Goal: Information Seeking & Learning: Find specific page/section

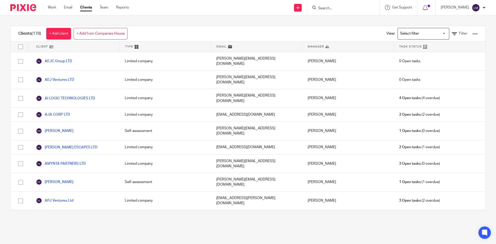
click at [336, 9] on input "Search" at bounding box center [341, 8] width 47 height 5
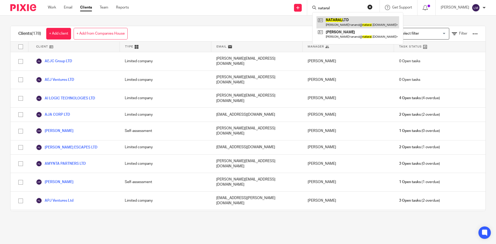
type input "nataral"
click at [343, 21] on link at bounding box center [358, 22] width 83 height 12
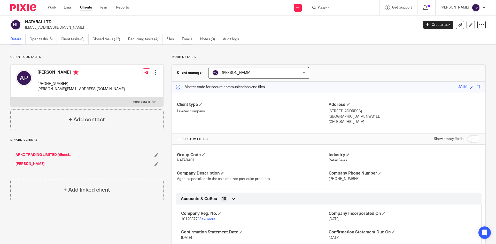
click at [187, 40] on link "Emails" at bounding box center [189, 39] width 14 height 10
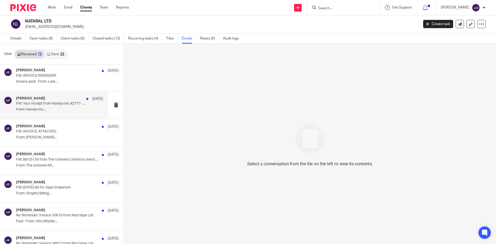
scroll to position [1416, 0]
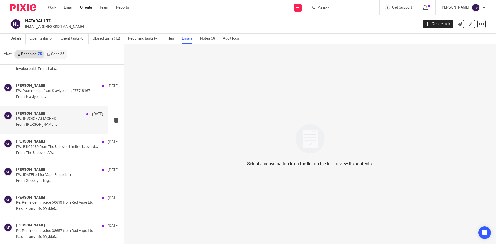
click at [35, 120] on p "FW: INVOICE ATTACHED" at bounding box center [51, 119] width 70 height 4
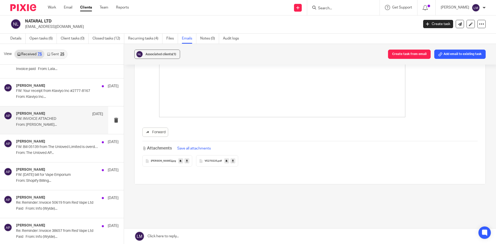
scroll to position [151, 0]
click at [190, 146] on button "Save all attachments" at bounding box center [194, 147] width 37 height 6
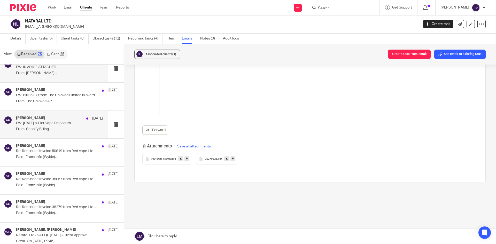
scroll to position [1494, 0]
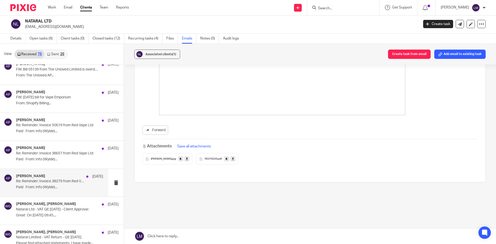
click at [55, 183] on p "Re: Reminder: Invoice 38279 from Red Vape Ltd [DATE]" at bounding box center [51, 181] width 70 height 4
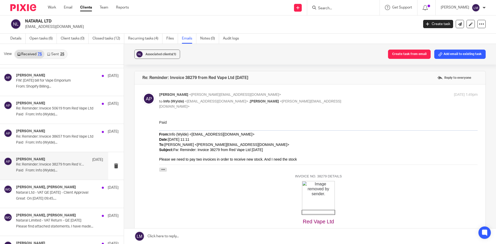
scroll to position [1520, 0]
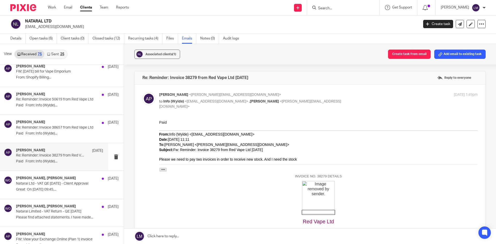
click at [55, 183] on p "Nataral Ltd - VAT QE [DATE] - Client Approval" at bounding box center [57, 184] width 82 height 4
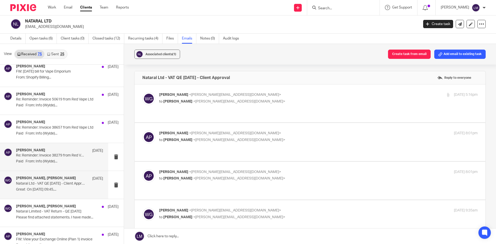
scroll to position [0, 0]
click at [202, 98] on div "[PERSON_NAME] <[PERSON_NAME][EMAIL_ADDRESS][DOMAIN_NAME]> to [PERSON_NAME] <[PE…" at bounding box center [265, 98] width 212 height 12
checkbox input "true"
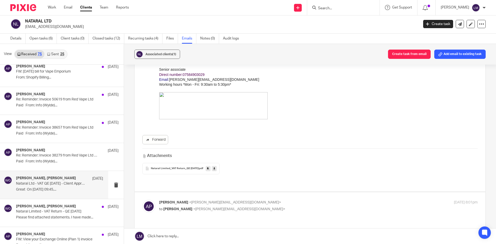
scroll to position [129, 0]
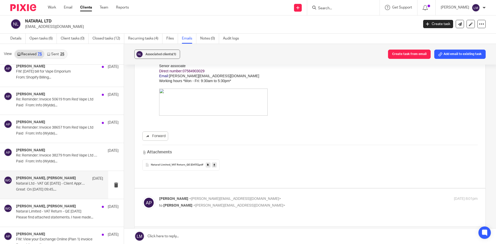
click at [184, 167] on div "Nataral Limited_VAT Return_QE [DATE] .pdf" at bounding box center [180, 164] width 77 height 11
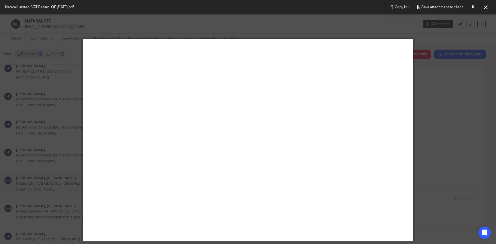
click at [450, 161] on div at bounding box center [248, 122] width 496 height 244
click at [55, 143] on div at bounding box center [248, 122] width 496 height 244
click at [432, 85] on div at bounding box center [248, 122] width 496 height 244
click at [485, 7] on icon at bounding box center [486, 7] width 4 height 4
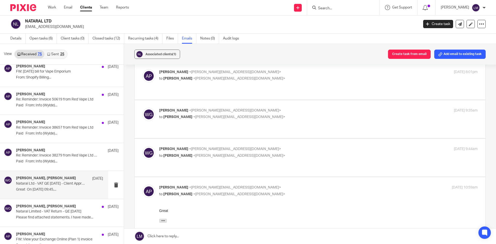
scroll to position [294, 0]
click at [213, 155] on span "<[PERSON_NAME][EMAIL_ADDRESS][DOMAIN_NAME]>" at bounding box center [239, 157] width 92 height 4
checkbox input "true"
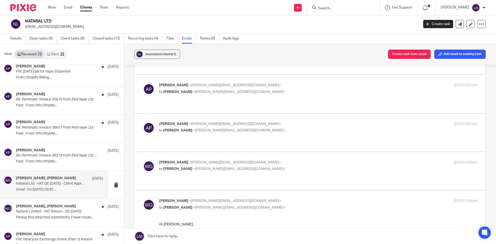
scroll to position [242, 0]
click at [236, 161] on div "[PERSON_NAME] <[PERSON_NAME][EMAIL_ADDRESS][DOMAIN_NAME]> to [PERSON_NAME] <[PE…" at bounding box center [318, 167] width 319 height 13
checkbox input "true"
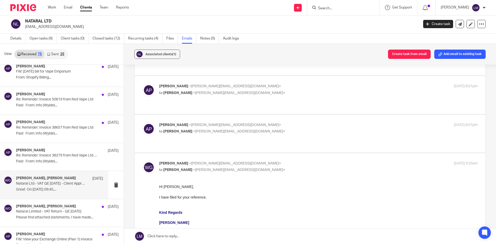
scroll to position [0, 0]
click at [225, 128] on div "[PERSON_NAME] <[PERSON_NAME][EMAIL_ADDRESS][DOMAIN_NAME]> to [PERSON_NAME] <[PE…" at bounding box center [310, 134] width 336 height 22
click at [284, 126] on div "[PERSON_NAME] <[PERSON_NAME][EMAIL_ADDRESS][DOMAIN_NAME]> to [PERSON_NAME] <[PE…" at bounding box center [310, 134] width 336 height 22
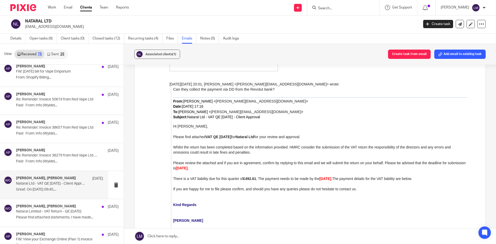
scroll to position [966, 0]
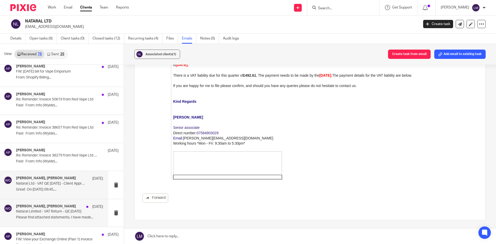
click at [44, 213] on p "Nataral Limited - VAT Return - QE [DATE]" at bounding box center [51, 212] width 70 height 4
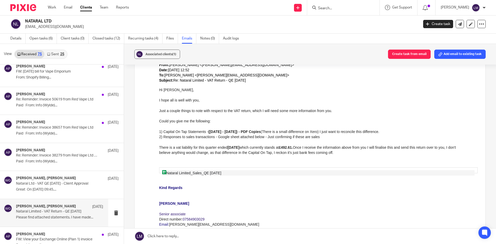
scroll to position [207, 0]
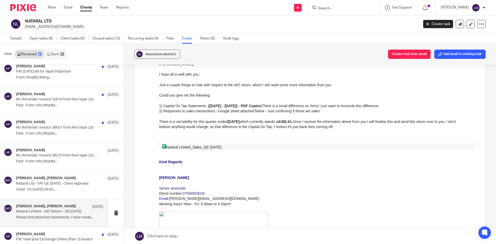
click at [186, 147] on span "Nataral Limited_Sales_QE [DATE]" at bounding box center [191, 147] width 59 height 4
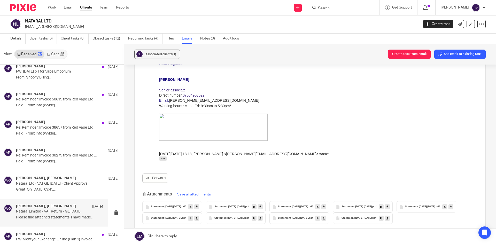
scroll to position [310, 0]
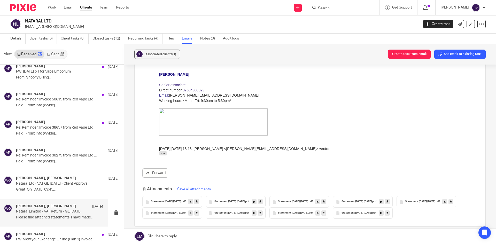
click at [200, 187] on button "Save all attachments" at bounding box center [194, 190] width 37 height 6
click at [438, 146] on p "[DATE][DATE] 18:18, [PERSON_NAME] < [PERSON_NAME][EMAIL_ADDRESS][DOMAIN_NAME] >…" at bounding box center [318, 148] width 319 height 5
click at [196, 187] on button "Save all attachments" at bounding box center [194, 190] width 37 height 6
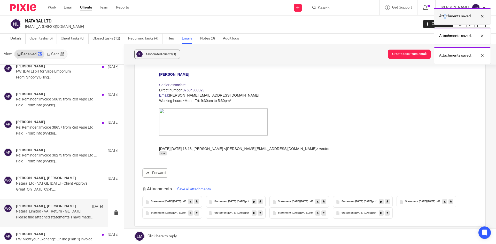
click at [445, 17] on p "Attachments saved." at bounding box center [455, 16] width 32 height 5
click at [482, 35] on div at bounding box center [479, 36] width 14 height 6
click at [483, 14] on div at bounding box center [479, 16] width 14 height 6
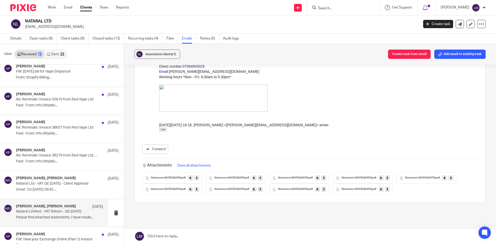
scroll to position [336, 0]
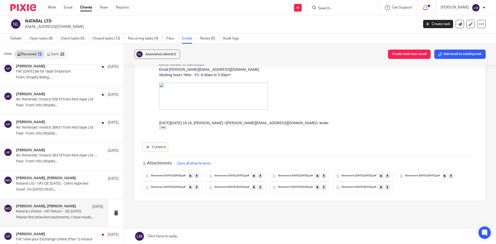
click at [198, 174] on icon at bounding box center [197, 176] width 2 height 4
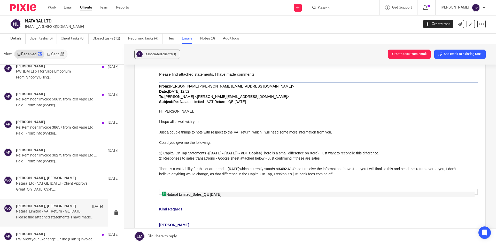
scroll to position [155, 0]
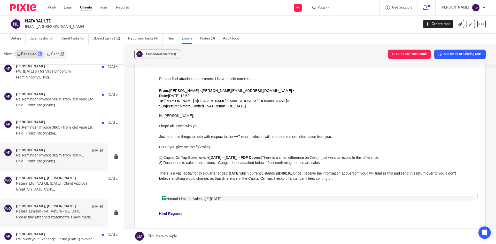
click at [49, 161] on p "Paid From: Info (Wylde)..." at bounding box center [59, 161] width 87 height 4
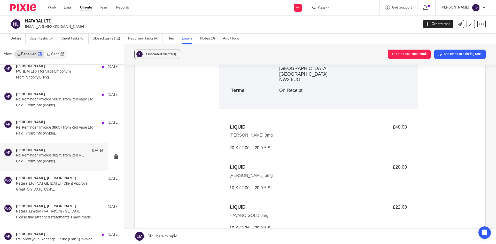
scroll to position [362, 0]
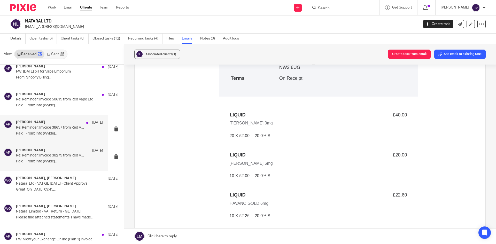
click at [54, 131] on div "[PERSON_NAME] [DATE] Re: Reminder: Invoice 38657 from Red Vape Ltd Paid From: I…" at bounding box center [59, 128] width 87 height 17
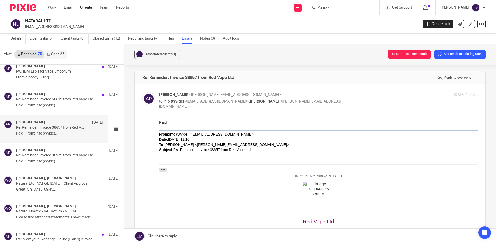
scroll to position [0, 0]
click at [55, 98] on p "Re: Reminder: Invoice 50619 from Red Vape Ltd" at bounding box center [51, 99] width 70 height 4
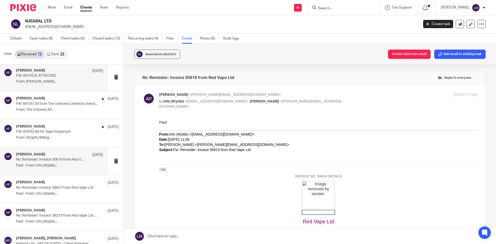
scroll to position [1442, 0]
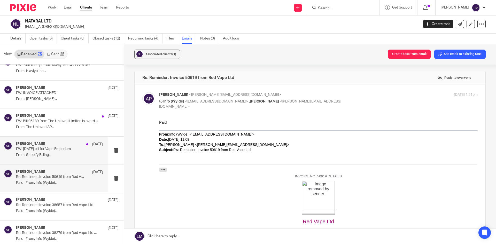
click at [50, 153] on p "From: Shopify Billing..." at bounding box center [59, 155] width 87 height 4
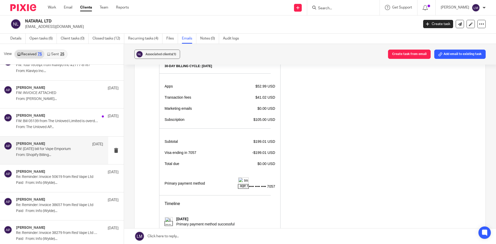
scroll to position [155, 0]
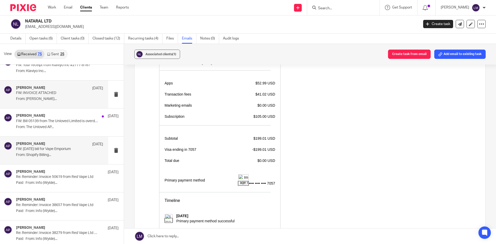
click at [45, 98] on p "From: [PERSON_NAME]..." at bounding box center [59, 99] width 87 height 4
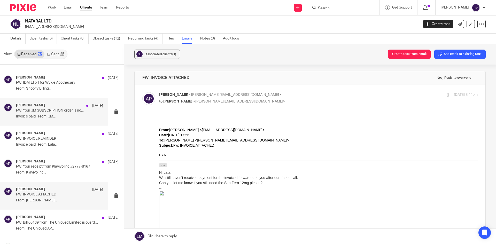
scroll to position [1339, 0]
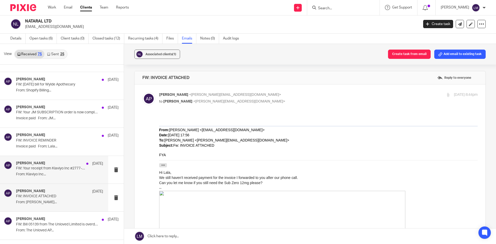
click at [51, 166] on div "[PERSON_NAME] [DATE]" at bounding box center [59, 163] width 87 height 5
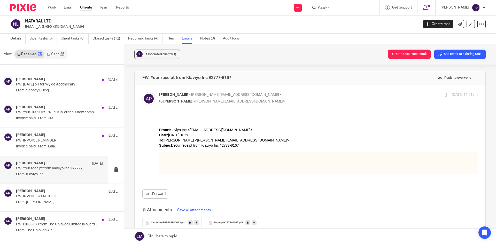
scroll to position [0, 0]
click at [51, 144] on div "[PERSON_NAME] [DATE] FW: INVOICE REMINDER Invoice paid From: Lala..." at bounding box center [59, 141] width 87 height 17
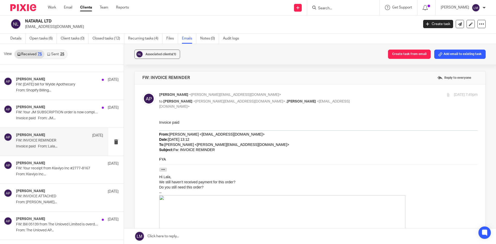
scroll to position [1313, 0]
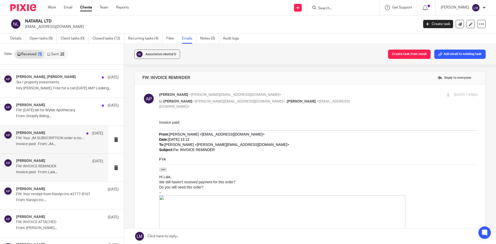
click at [52, 139] on p "FW: Your JM SUBSCRIPTION order is now complete" at bounding box center [51, 138] width 70 height 4
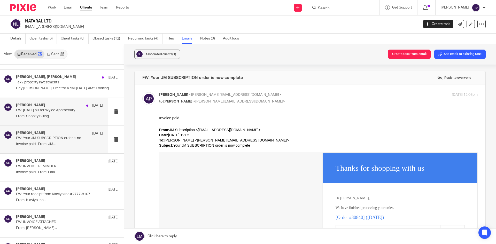
scroll to position [0, 0]
click at [54, 106] on div "[PERSON_NAME] [DATE]" at bounding box center [59, 105] width 87 height 5
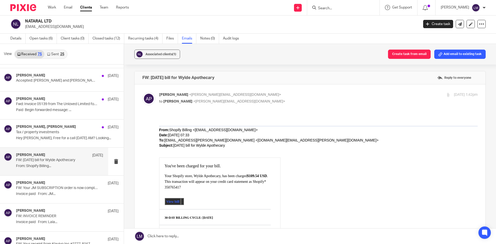
scroll to position [1261, 0]
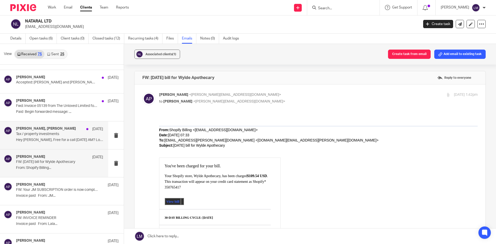
click at [49, 133] on p "Tax / property investments" at bounding box center [51, 134] width 70 height 4
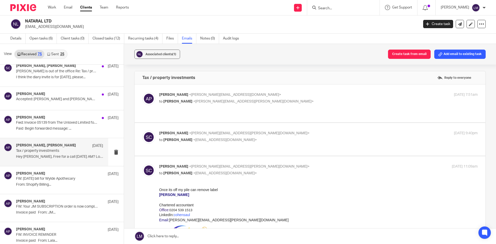
scroll to position [1235, 0]
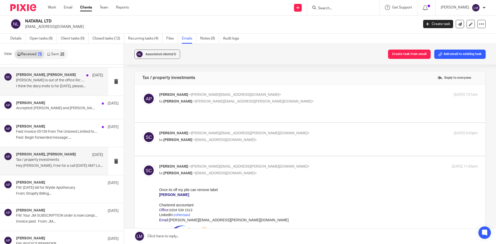
click at [50, 84] on p "I think the diary invite is for [DATE], please..." at bounding box center [59, 86] width 87 height 4
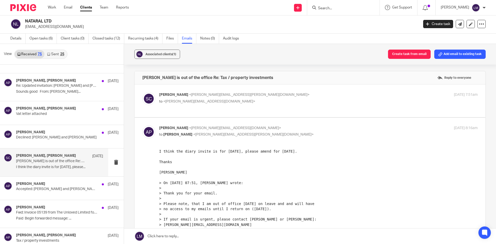
scroll to position [1132, 0]
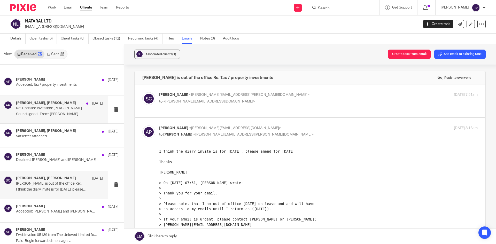
click at [37, 108] on p "Re: Updated invitation: [PERSON_NAME] and [PERSON_NAME] @ [DATE] 12:00 - 12:30 …" at bounding box center [51, 108] width 70 height 4
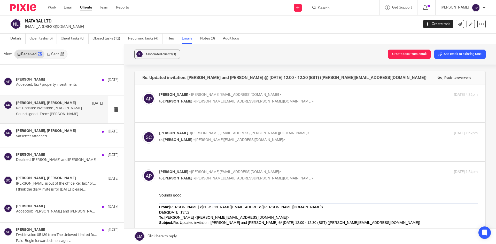
scroll to position [0, 0]
click at [43, 83] on p "Accepted: Tax / property investments" at bounding box center [51, 85] width 70 height 4
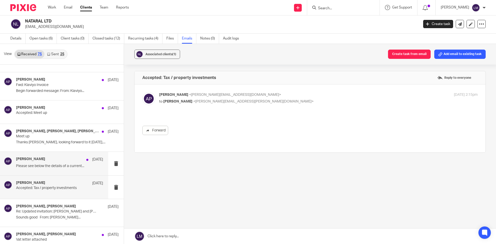
click at [45, 165] on p "Please see below the details of a current..." at bounding box center [59, 166] width 87 height 4
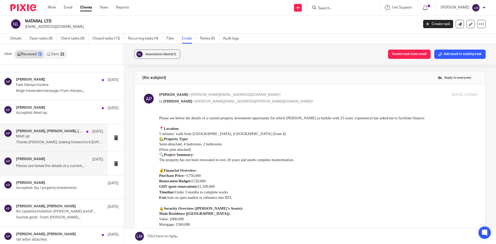
click at [47, 140] on p "Thanks [PERSON_NAME], looking forward to it [DATE],..." at bounding box center [59, 142] width 87 height 4
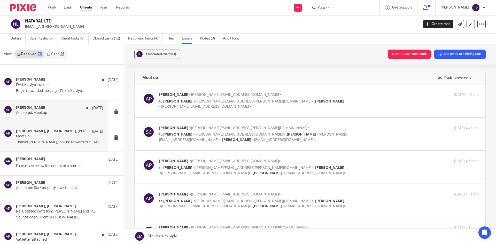
click at [52, 113] on p "Accepted: Meet up" at bounding box center [51, 113] width 70 height 4
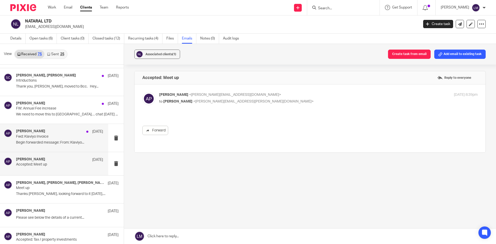
click at [48, 138] on p "Fwd: Klaviyo Invoice" at bounding box center [51, 137] width 70 height 4
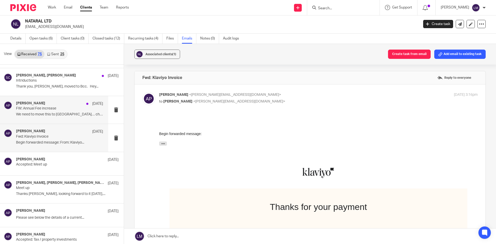
click at [50, 111] on p "FW: Annual Fee increase" at bounding box center [51, 109] width 70 height 4
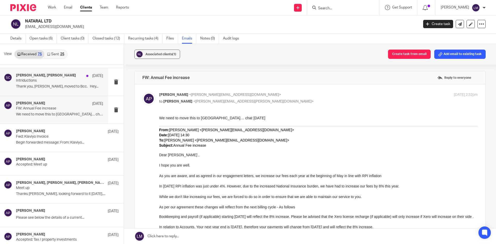
click at [35, 82] on p "Intriductions" at bounding box center [51, 81] width 70 height 4
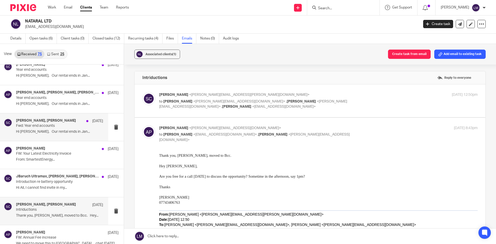
click at [48, 130] on p "Hi [PERSON_NAME], Our rental ends in Jan..." at bounding box center [59, 132] width 87 height 4
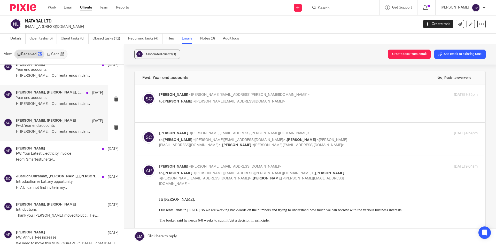
click at [48, 102] on p "Hi [PERSON_NAME], Our rental ends in Jan..." at bounding box center [59, 104] width 87 height 4
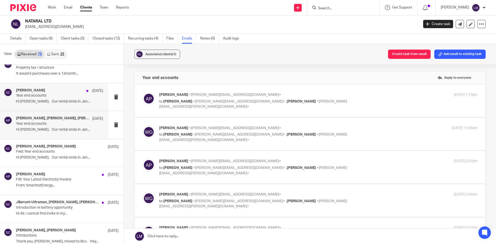
click at [49, 96] on p "Year end accounts" at bounding box center [51, 96] width 70 height 4
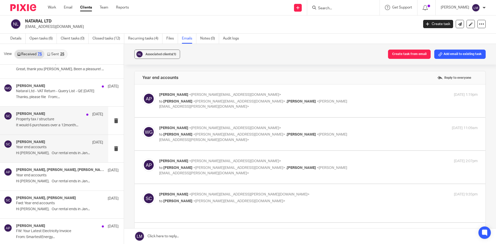
click at [49, 121] on p "Property tax / structure" at bounding box center [51, 119] width 70 height 4
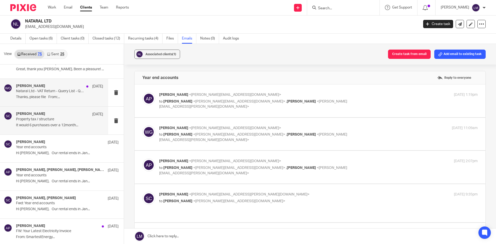
click at [57, 95] on p "Thanks, please file From:..." at bounding box center [59, 97] width 87 height 4
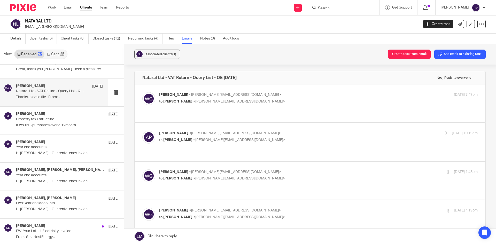
click at [51, 91] on p "Nataral Ltd - VAT Return - Query List - QE [DATE]" at bounding box center [51, 91] width 70 height 4
click at [182, 95] on span "[PERSON_NAME]" at bounding box center [173, 95] width 29 height 4
checkbox input "true"
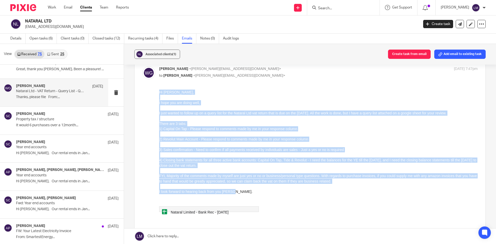
drag, startPoint x: 236, startPoint y: 192, endPoint x: 161, endPoint y: 92, distance: 125.0
click html "Hi [PERSON_NAME], I hope you are doing well, I just wanted to follow up on a qu…"
copy div "Hi [PERSON_NAME], I hope you are doing well, I just wanted to follow up on a qu…"
click at [210, 212] on span "Nataral Limited - Bank Rec - [DATE]" at bounding box center [200, 212] width 58 height 4
click at [193, 213] on span "Nataral Limited - Bank Rec - [DATE]" at bounding box center [200, 212] width 58 height 4
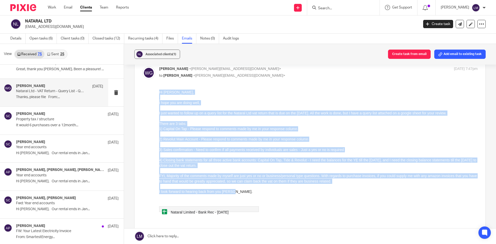
click at [189, 213] on span "Nataral Limited - Bank Rec - [DATE]" at bounding box center [200, 212] width 58 height 4
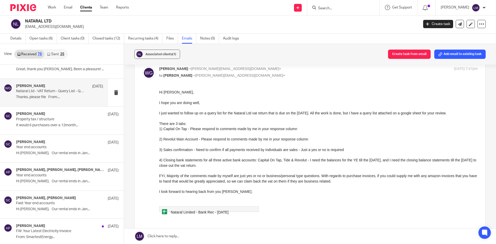
click at [358, 217] on div "Nataral Limited - Bank Rec - [DATE]" at bounding box center [318, 209] width 319 height 19
